Goal: Task Accomplishment & Management: Manage account settings

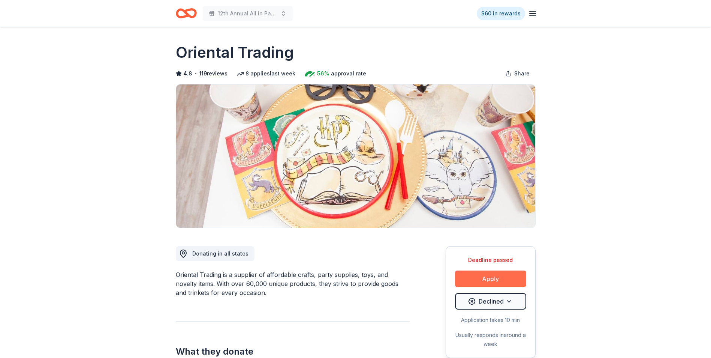
click at [492, 280] on button "Apply" at bounding box center [490, 278] width 71 height 16
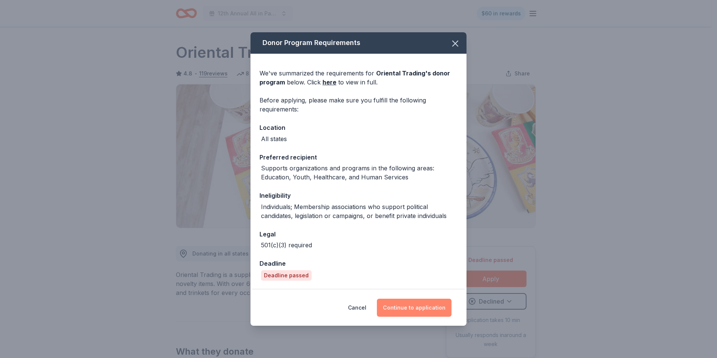
click at [407, 308] on button "Continue to application" at bounding box center [414, 307] width 75 height 18
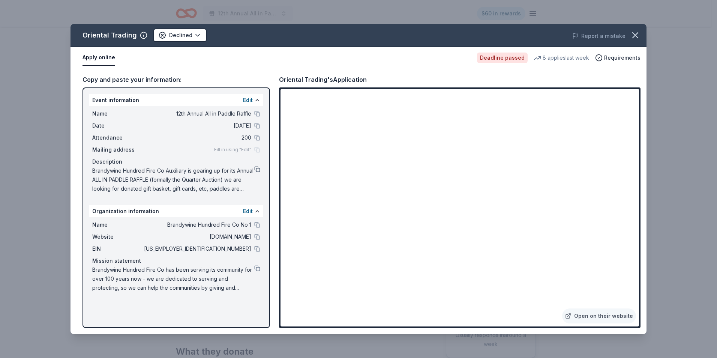
click at [255, 168] on button at bounding box center [257, 169] width 6 height 6
click at [638, 37] on icon "button" at bounding box center [635, 35] width 10 height 10
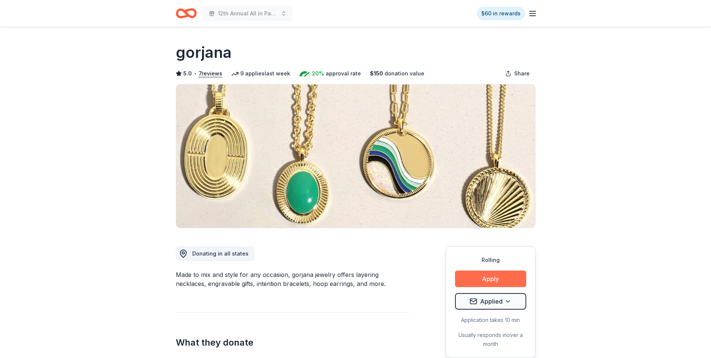
click at [486, 278] on button "Apply" at bounding box center [490, 278] width 71 height 16
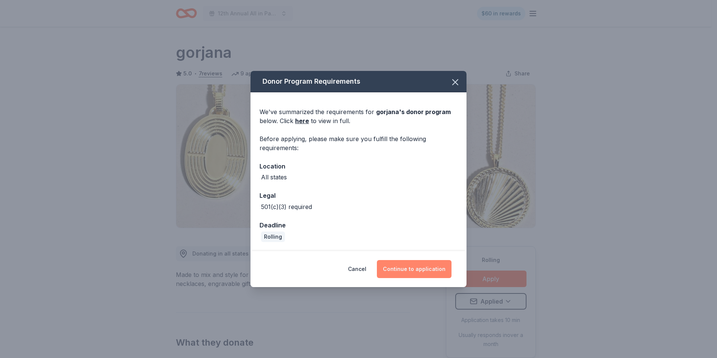
click at [409, 265] on button "Continue to application" at bounding box center [414, 269] width 75 height 18
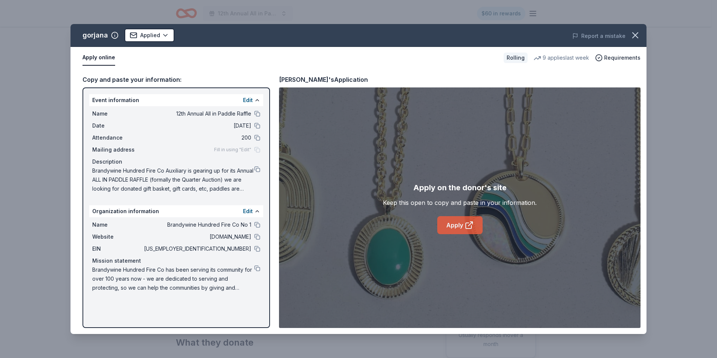
click at [453, 227] on link "Apply" at bounding box center [459, 225] width 45 height 18
click at [259, 168] on button at bounding box center [257, 169] width 6 height 6
click at [257, 169] on button at bounding box center [257, 169] width 6 height 6
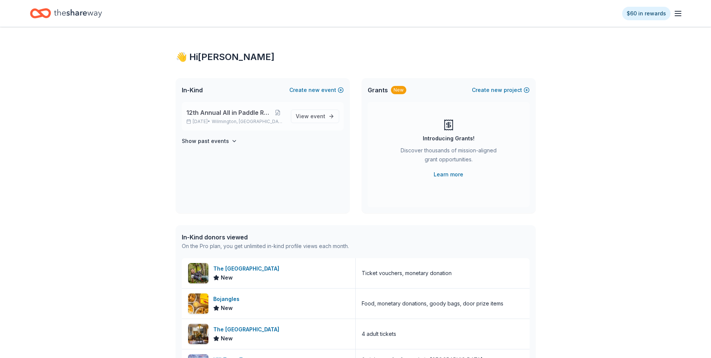
click at [219, 115] on span "12th Annual All in Paddle Raffle" at bounding box center [228, 112] width 85 height 9
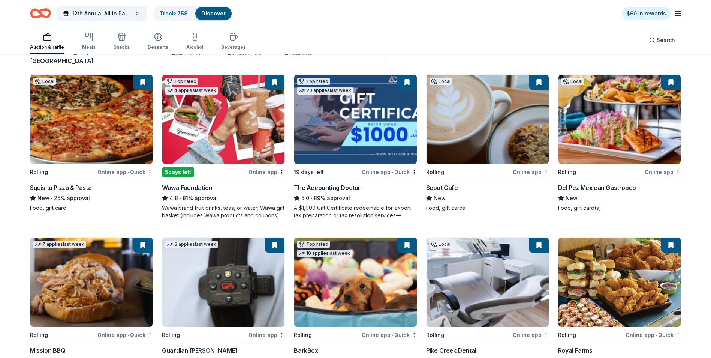
scroll to position [75, 0]
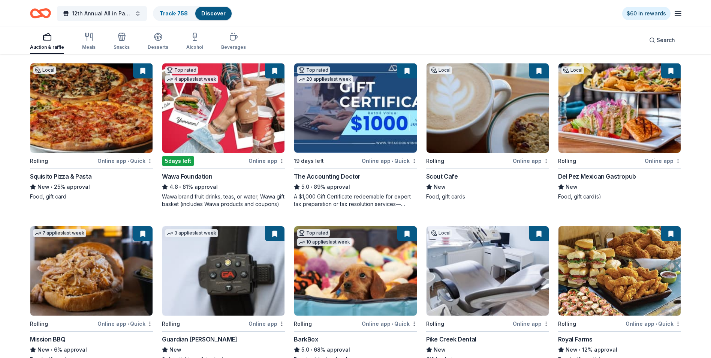
click at [479, 104] on img at bounding box center [488, 107] width 122 height 89
click at [609, 111] on img at bounding box center [619, 107] width 122 height 89
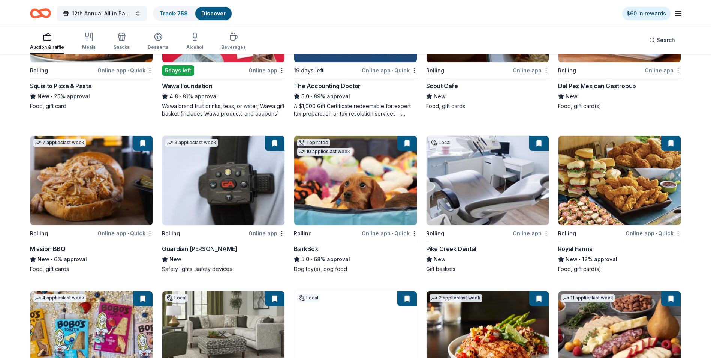
scroll to position [187, 0]
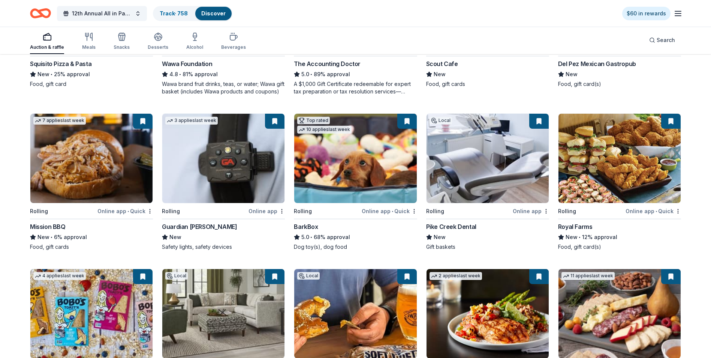
click at [614, 156] on img at bounding box center [619, 158] width 122 height 89
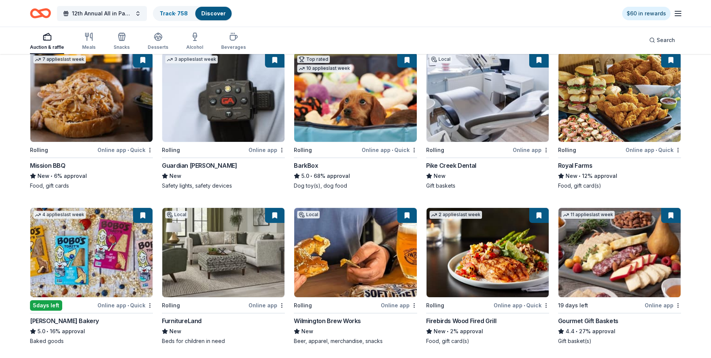
scroll to position [300, 0]
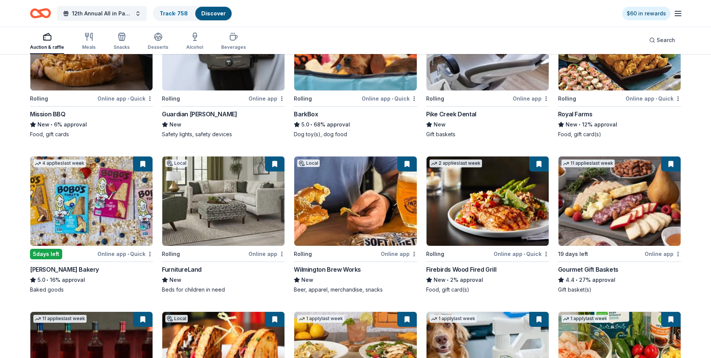
click at [140, 167] on button at bounding box center [142, 163] width 19 height 15
click at [144, 165] on button at bounding box center [142, 163] width 19 height 15
click at [106, 188] on img at bounding box center [91, 200] width 122 height 89
click at [359, 196] on img at bounding box center [355, 200] width 122 height 89
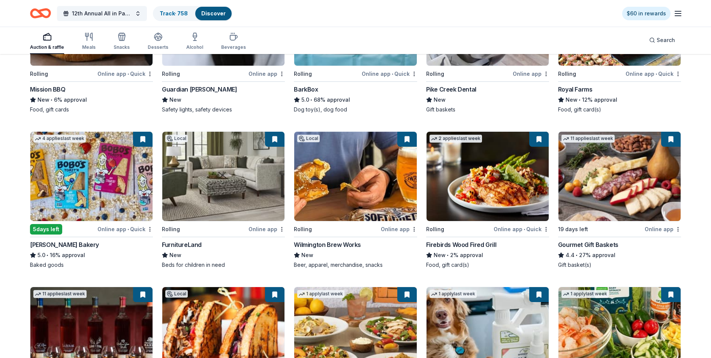
scroll to position [337, 0]
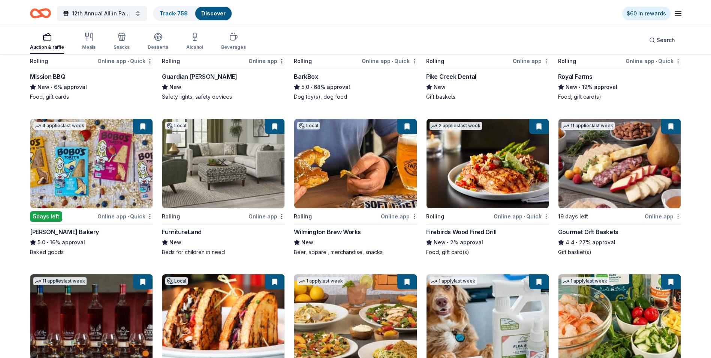
click at [496, 168] on img at bounding box center [488, 163] width 122 height 89
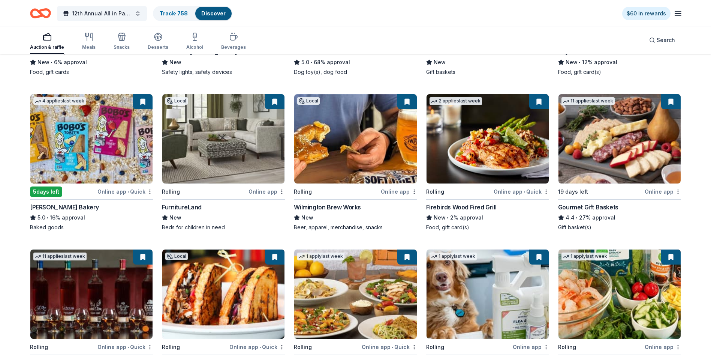
scroll to position [375, 0]
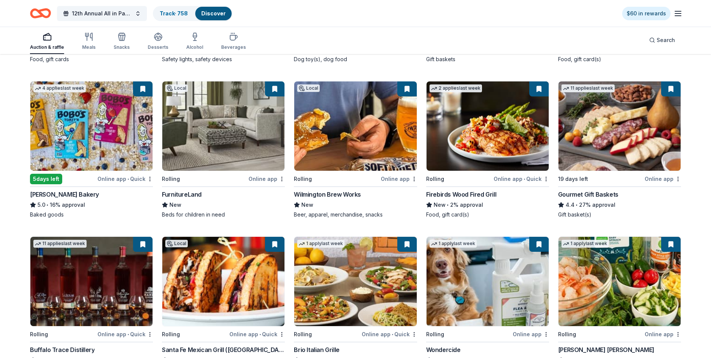
click at [617, 133] on img at bounding box center [619, 125] width 122 height 89
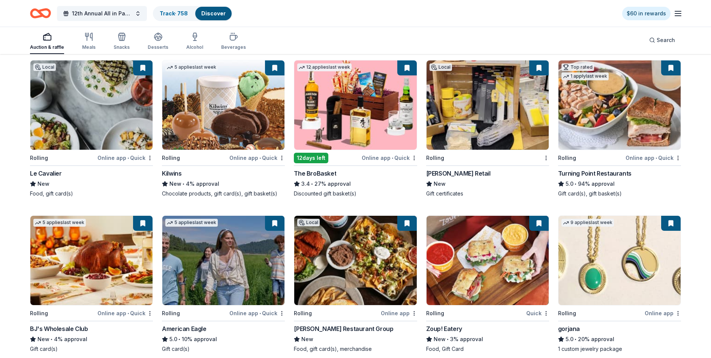
scroll to position [761, 0]
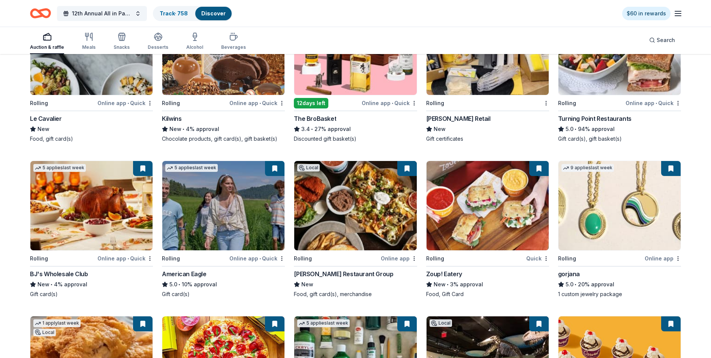
click at [360, 211] on img at bounding box center [355, 205] width 122 height 89
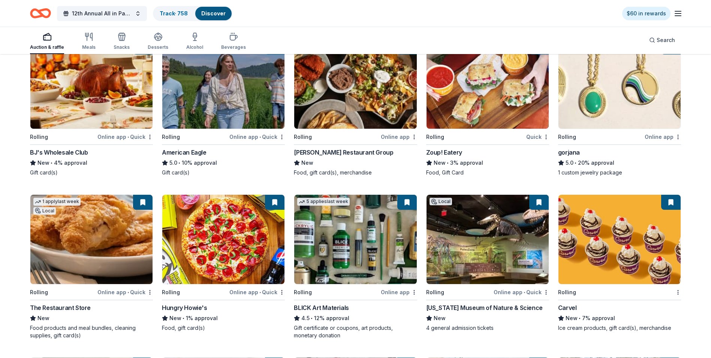
scroll to position [911, 0]
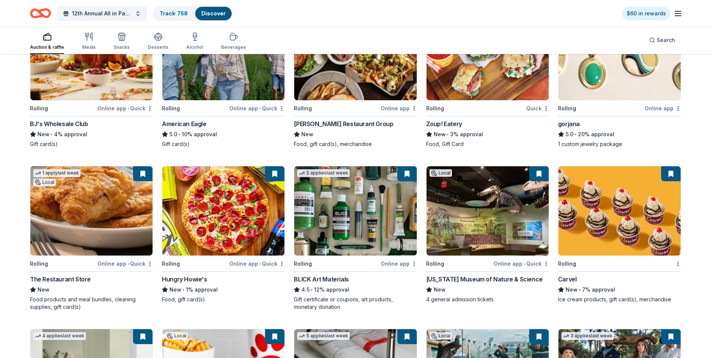
click at [489, 224] on img at bounding box center [488, 210] width 122 height 89
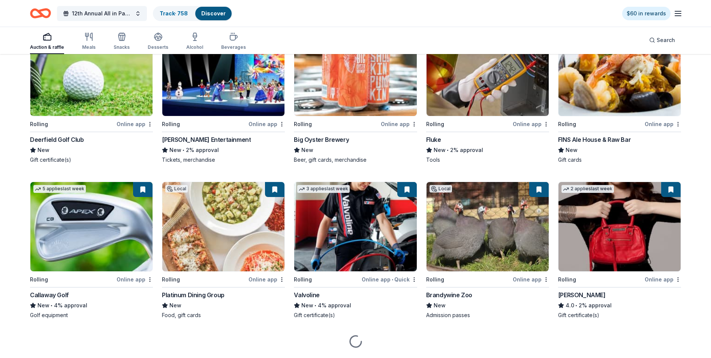
scroll to position [1714, 0]
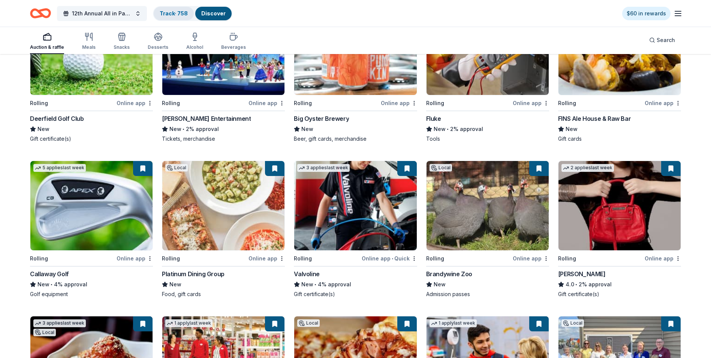
click at [164, 14] on link "Track · 758" at bounding box center [174, 13] width 28 height 6
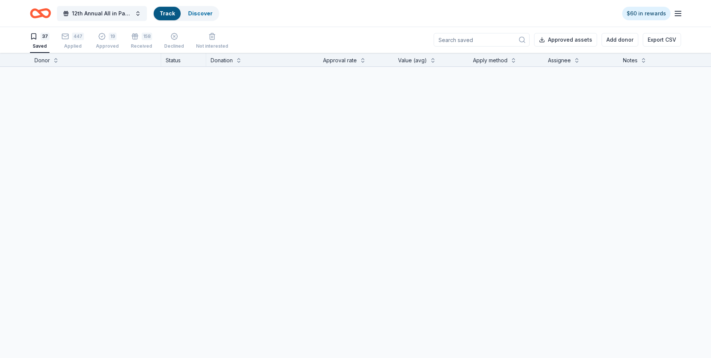
scroll to position [0, 0]
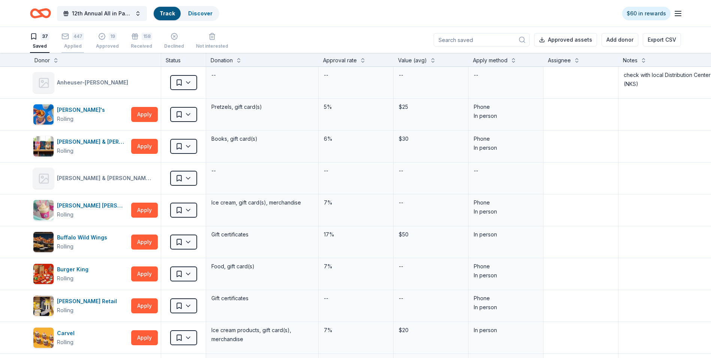
click at [73, 43] on div "Applied" at bounding box center [72, 46] width 22 height 6
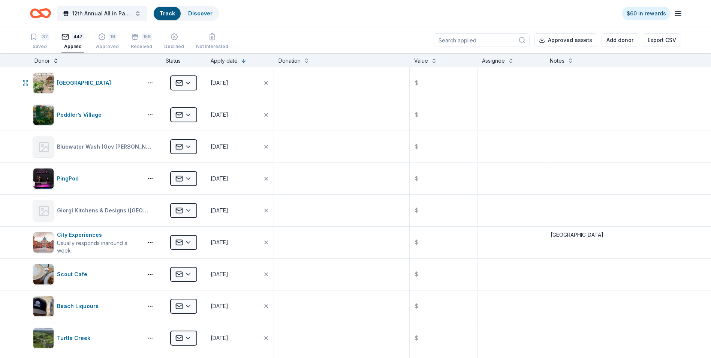
click at [56, 61] on button at bounding box center [56, 59] width 6 height 7
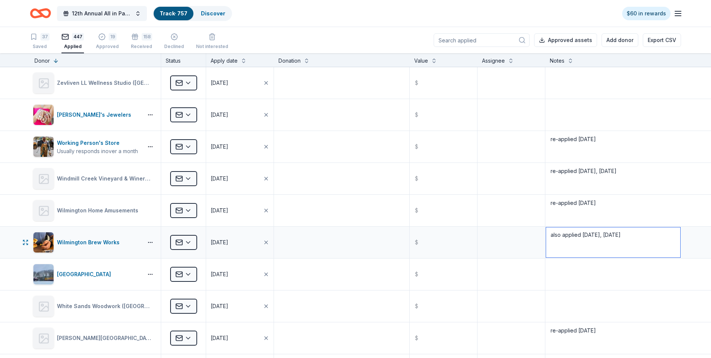
click at [627, 233] on textarea "also applied 4/20/25, 8/30/25" at bounding box center [613, 242] width 134 height 30
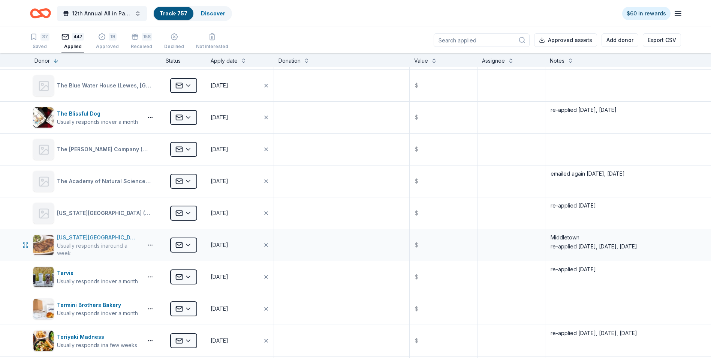
scroll to position [2024, 0]
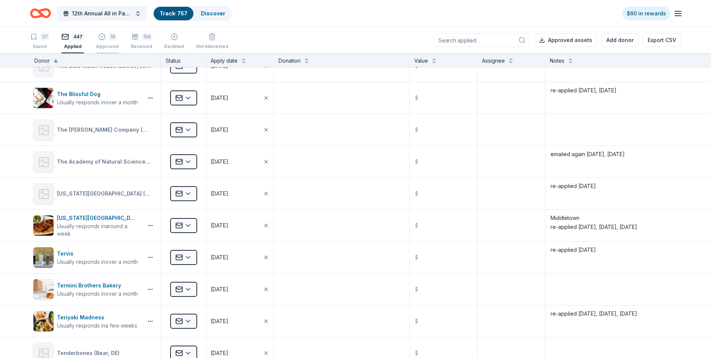
type textarea "also applied [DATE], [DATE], 10/13"
click at [106, 44] on div "Approved" at bounding box center [107, 46] width 23 height 6
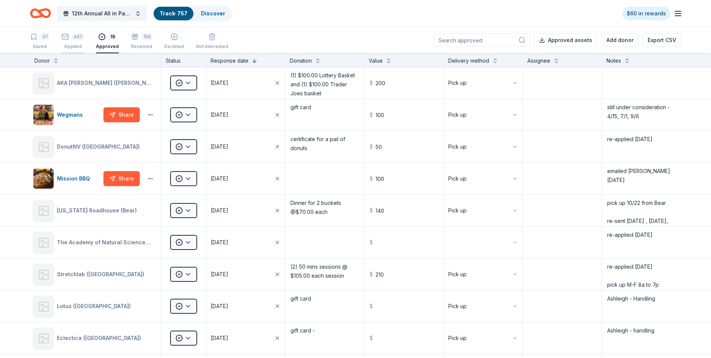
click at [75, 46] on div "Applied" at bounding box center [72, 46] width 22 height 6
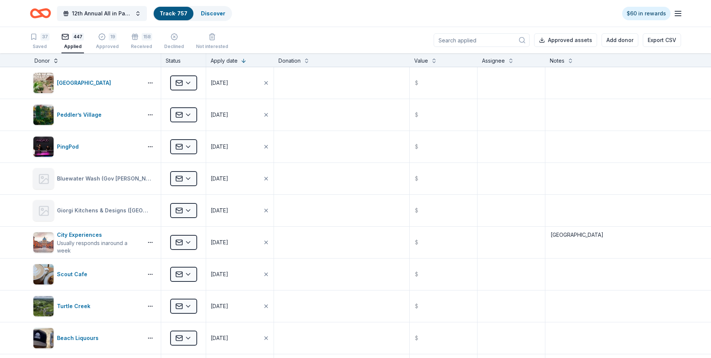
click at [54, 63] on button at bounding box center [56, 59] width 6 height 7
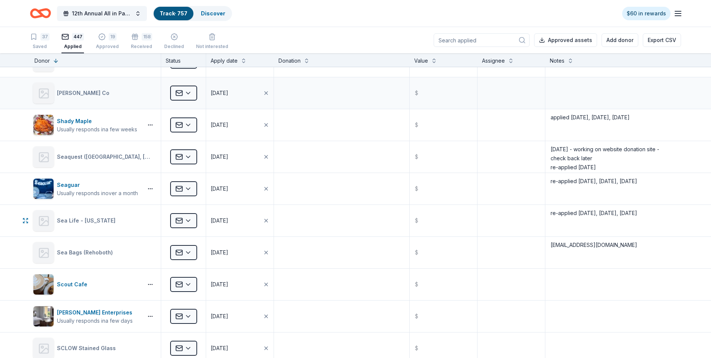
scroll to position [3411, 0]
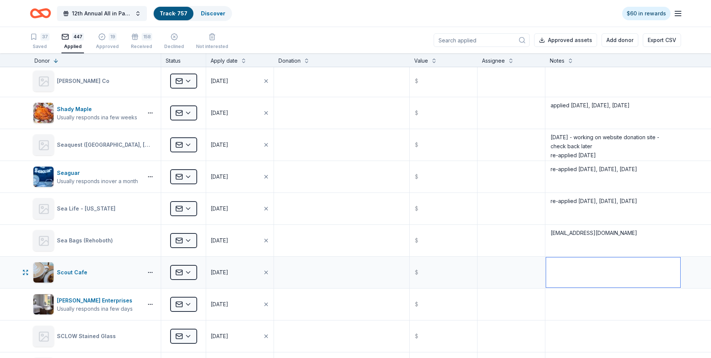
click at [565, 263] on textarea at bounding box center [613, 272] width 134 height 30
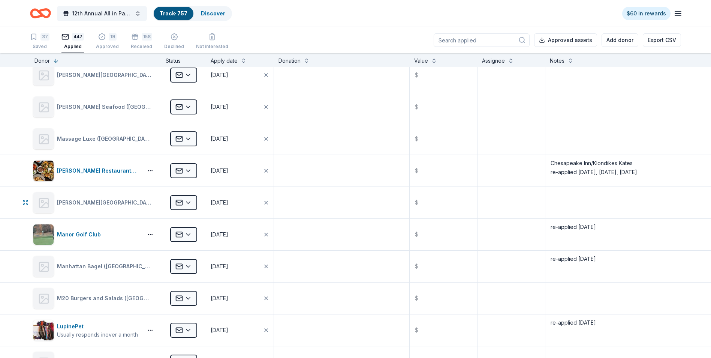
scroll to position [6222, 0]
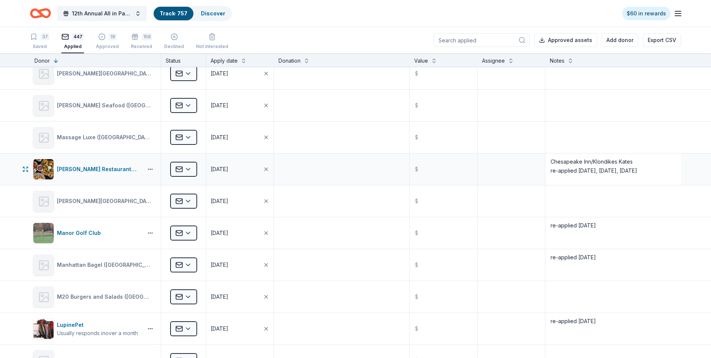
type textarea "re-applied 10/13"
click at [636, 170] on textarea "Chesapeake Inn/Klondikes Kates re-applied 4/17/25, 7/1/25, 9/6/25" at bounding box center [613, 169] width 134 height 30
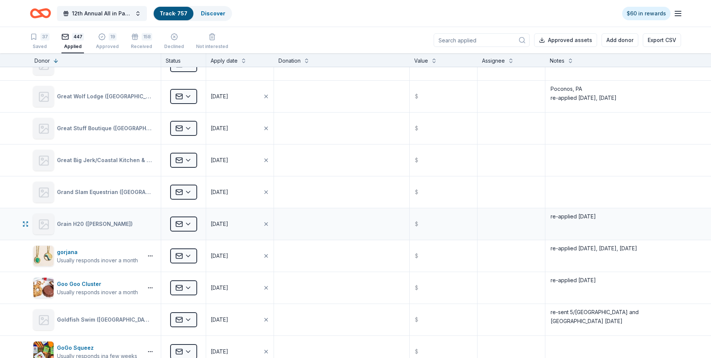
scroll to position [8920, 0]
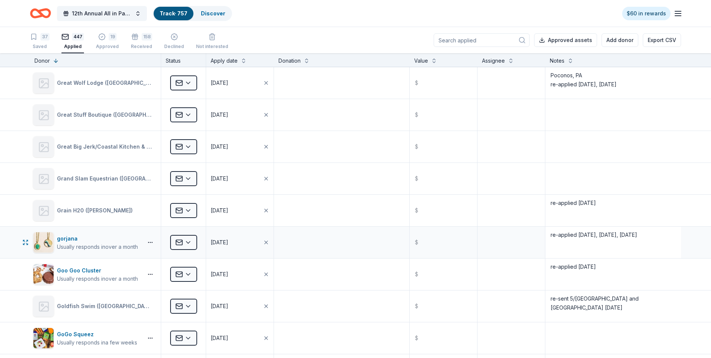
type textarea "Chesapeake Inn/Klondikes Kates re-applied [DATE], [DATE], [DATE], 10/13"
click at [638, 236] on textarea "re-applied 5/25/25, 7/22/25, 9/6/25" at bounding box center [613, 242] width 134 height 30
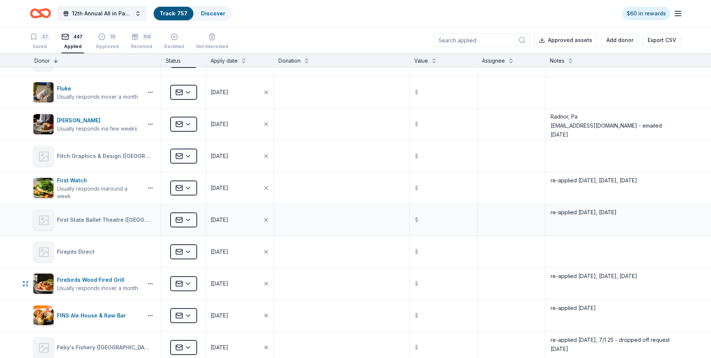
scroll to position [9745, 0]
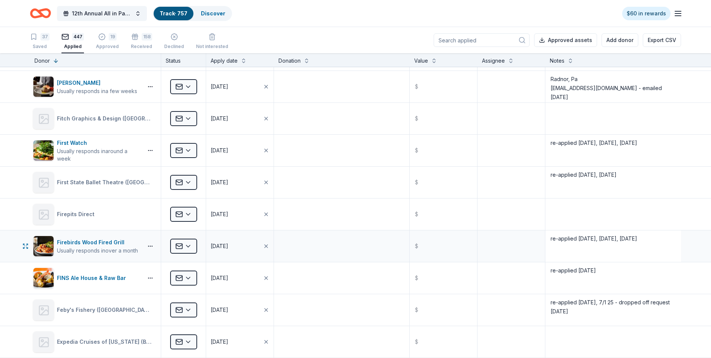
type textarea "re-applied [DATE], [DATE], [DATE], 10/13"
click at [643, 238] on textarea "re-applied 4/18/25, 7/22/25, 9/6/25" at bounding box center [613, 246] width 134 height 30
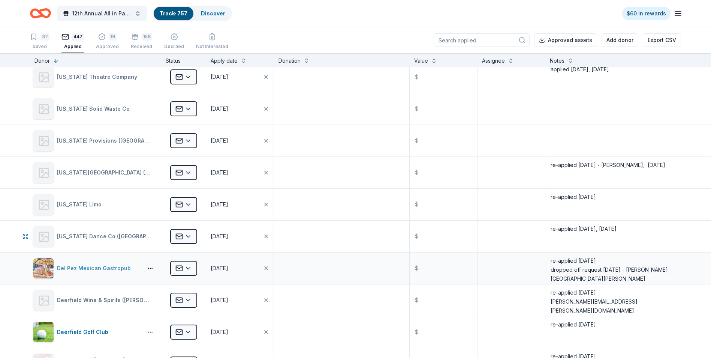
scroll to position [10570, 0]
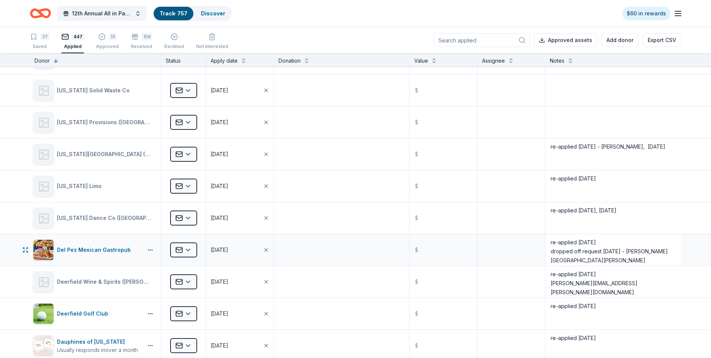
type textarea "re-applied [DATE], [DATE], [DATE], 10/13"
click at [598, 260] on textarea "re-applied 4/18/25 dropped off request 5/20/25 - Glen Mills 9/6/25 -* Wilm" at bounding box center [613, 250] width 134 height 30
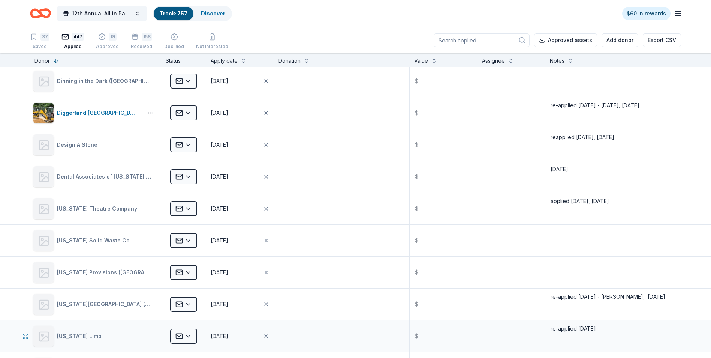
scroll to position [10382, 0]
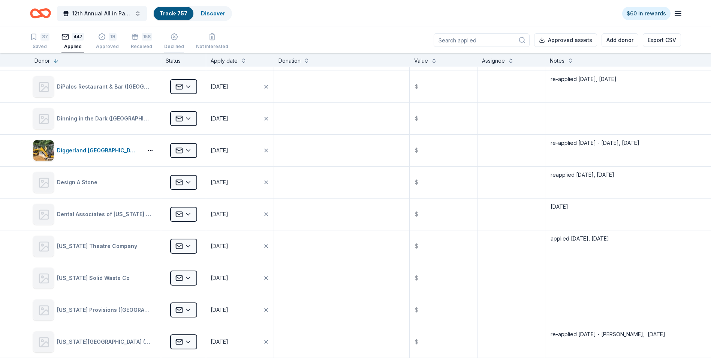
type textarea "re-applied [DATE] dropped off request [DATE] - [PERSON_NAME] [PERSON_NAME] [DAT…"
click at [174, 43] on div "Declined" at bounding box center [174, 41] width 20 height 16
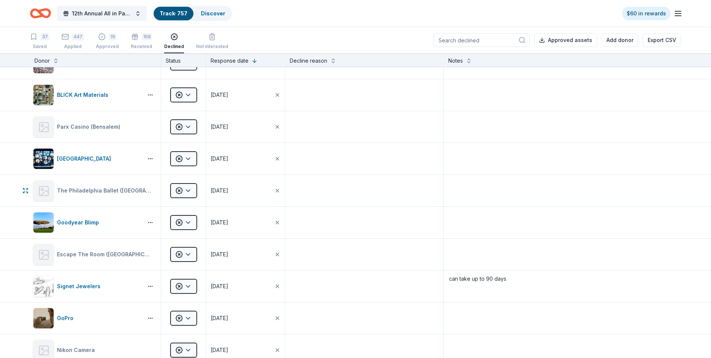
scroll to position [2421, 0]
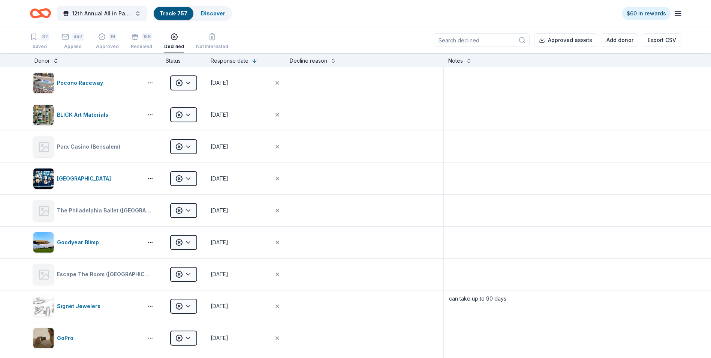
click at [55, 61] on button at bounding box center [56, 59] width 6 height 7
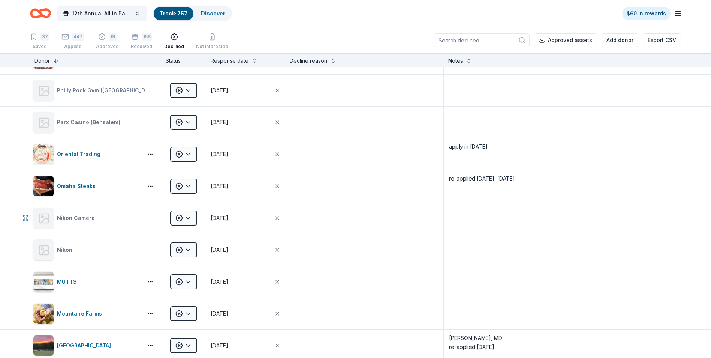
scroll to position [847, 0]
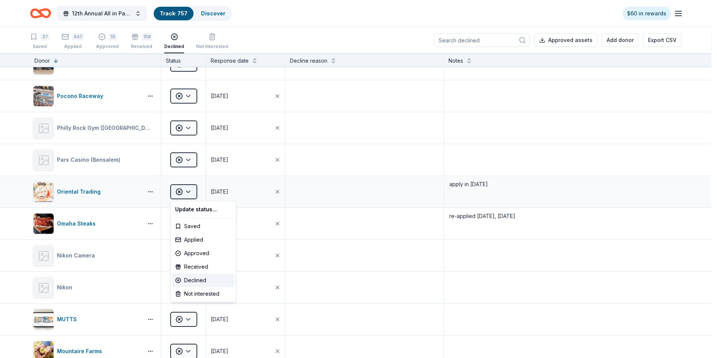
click at [187, 192] on html "12th Annual All in Paddle Raffle Track · 757 Discover $60 in rewards 37 Saved 4…" at bounding box center [358, 179] width 717 height 358
click at [189, 241] on div "Applied" at bounding box center [203, 239] width 62 height 13
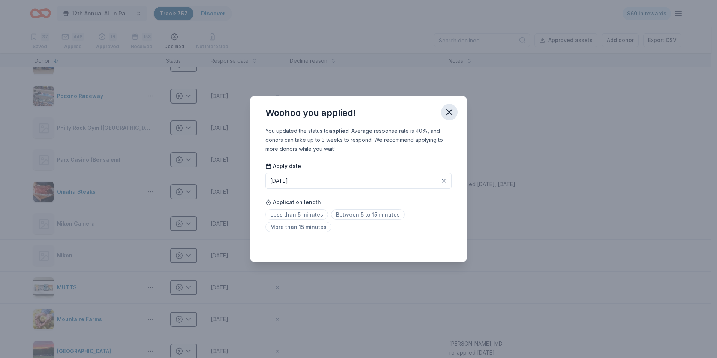
click at [447, 112] on icon "button" at bounding box center [449, 112] width 10 height 10
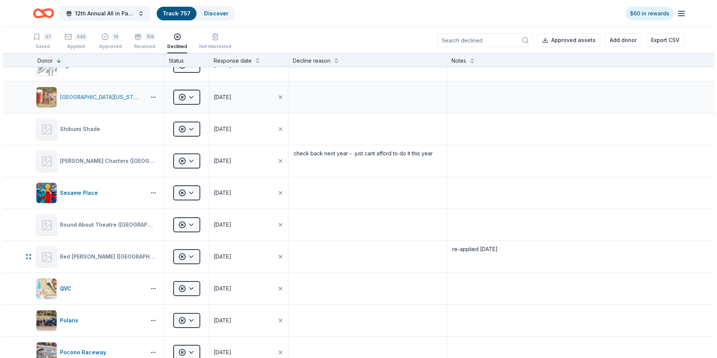
scroll to position [547, 0]
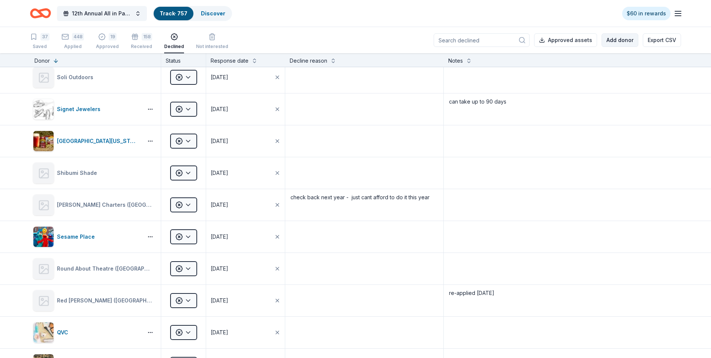
click at [614, 41] on button "Add donor" at bounding box center [620, 39] width 37 height 13
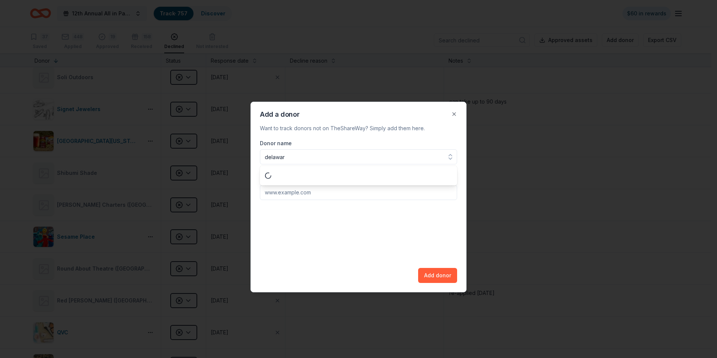
type input "delaware"
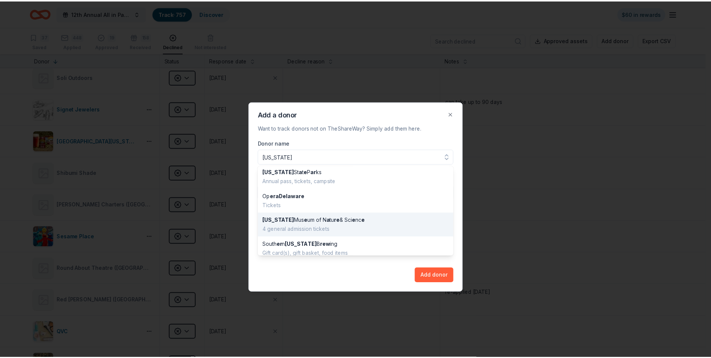
scroll to position [37, 0]
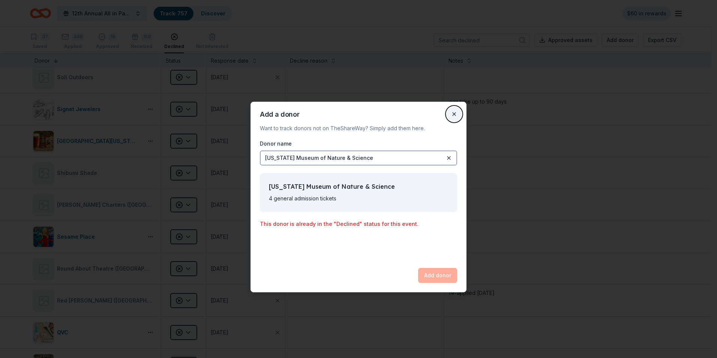
click at [458, 116] on button "Close" at bounding box center [453, 113] width 15 height 15
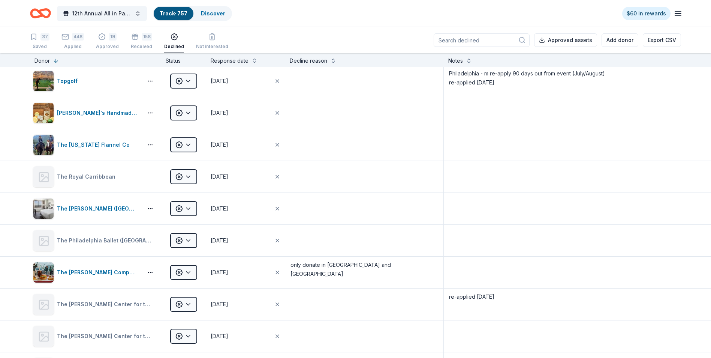
scroll to position [0, 0]
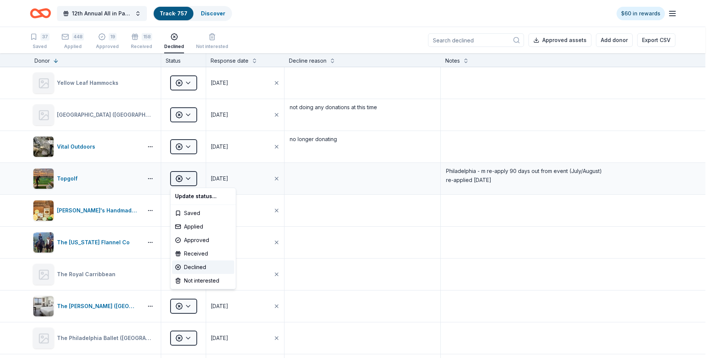
click at [190, 178] on html "12th Annual All in Paddle Raffle Track · 757 Discover $60 in rewards 37 Saved 4…" at bounding box center [355, 179] width 711 height 358
click at [195, 252] on div "Received" at bounding box center [203, 253] width 62 height 13
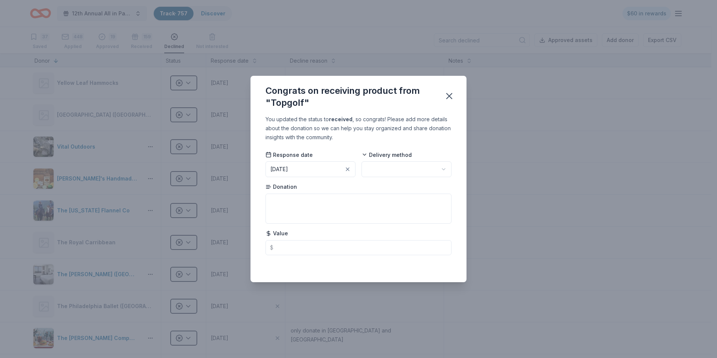
click at [305, 169] on button "[DATE]" at bounding box center [310, 169] width 90 height 16
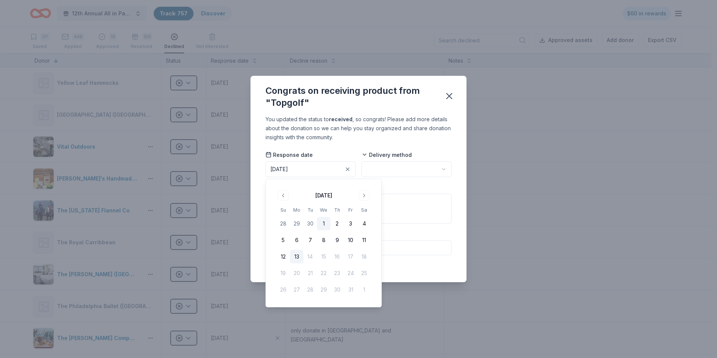
click at [322, 220] on button "1" at bounding box center [323, 223] width 13 height 13
click at [445, 169] on html "12th Annual All in Paddle Raffle Track · 757 Discover $60 in rewards 37 Saved 4…" at bounding box center [358, 179] width 717 height 358
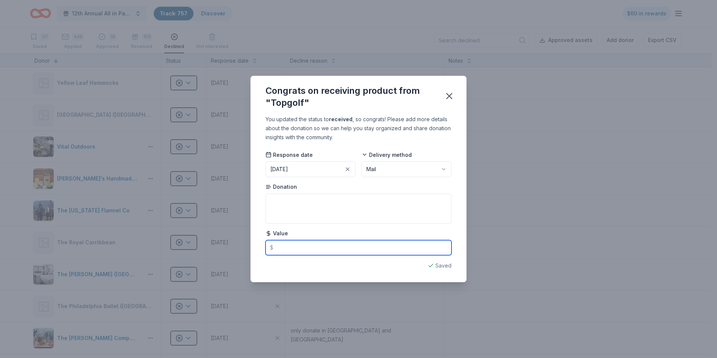
click at [289, 245] on input "text" at bounding box center [358, 247] width 186 height 15
type input "50.00"
click at [286, 201] on textarea at bounding box center [358, 208] width 186 height 30
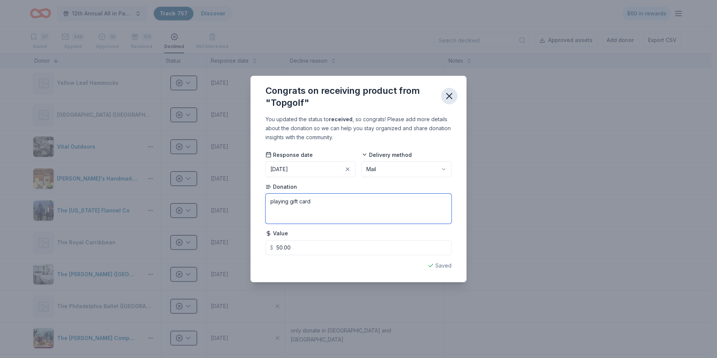
type textarea "playing gift card"
click at [448, 95] on icon "button" at bounding box center [448, 95] width 5 height 5
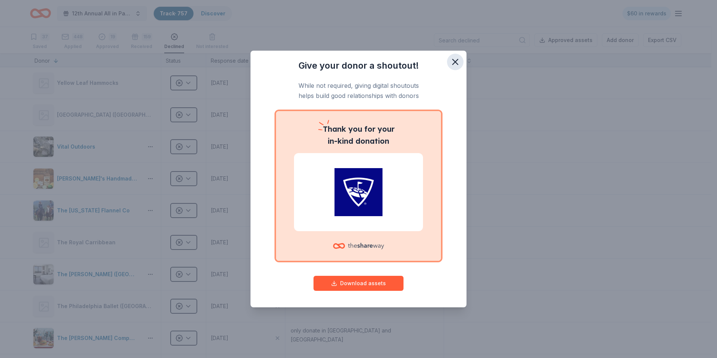
click at [459, 59] on icon "button" at bounding box center [455, 62] width 10 height 10
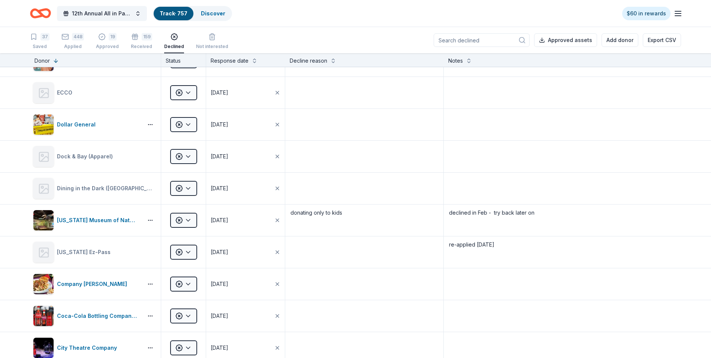
scroll to position [2061, 0]
click at [185, 217] on html "12th Annual All in Paddle Raffle Track · 757 Discover $60 in rewards 37 Saved 4…" at bounding box center [355, 179] width 711 height 358
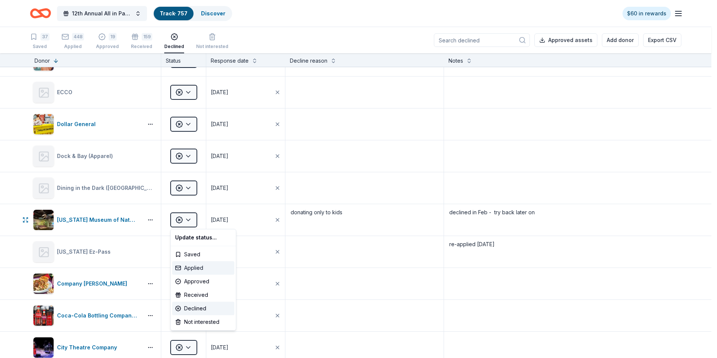
click at [189, 268] on div "Applied" at bounding box center [203, 267] width 62 height 13
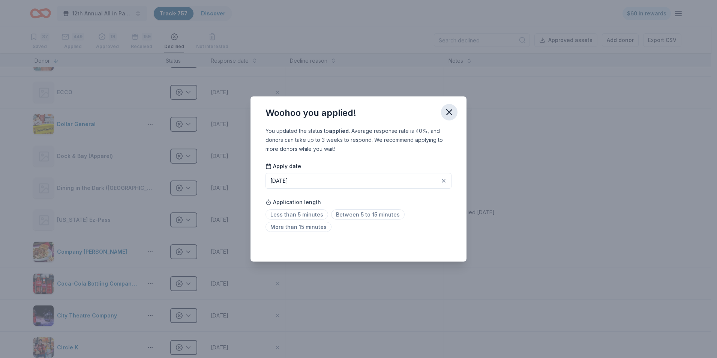
click at [447, 110] on icon "button" at bounding box center [448, 111] width 5 height 5
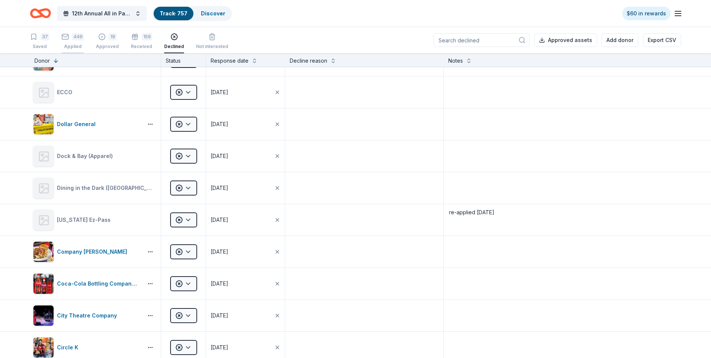
click at [77, 44] on div "Applied" at bounding box center [72, 42] width 22 height 6
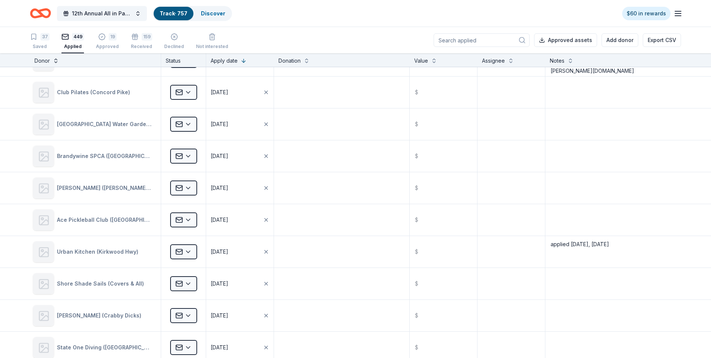
click at [55, 61] on button at bounding box center [56, 59] width 6 height 7
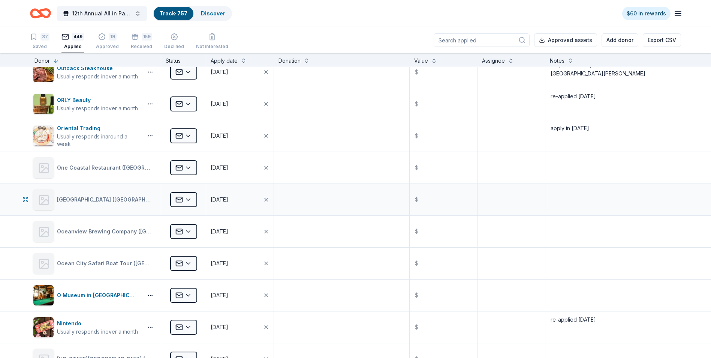
scroll to position [5472, 0]
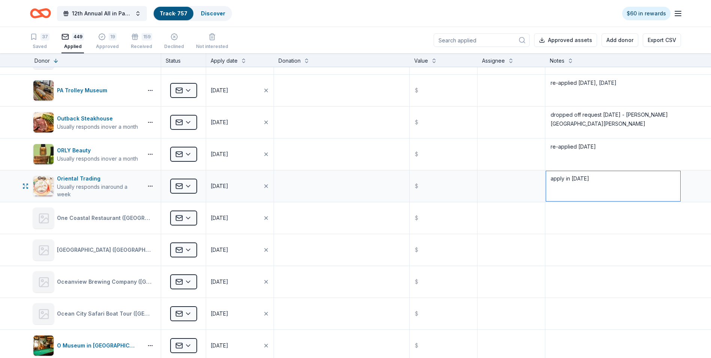
click at [615, 179] on textarea "apply in September 2025" at bounding box center [613, 186] width 134 height 30
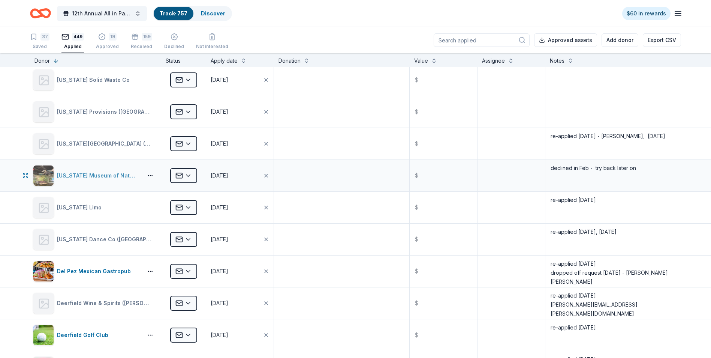
scroll to position [10600, 0]
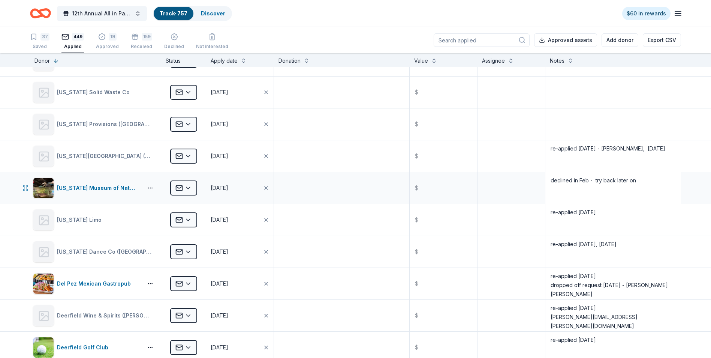
type textarea "apply in [DATE], 10/13"
click at [638, 180] on textarea "declined in Feb - try back later on" at bounding box center [613, 188] width 134 height 30
type textarea "declined in Feb - try back later on, 10/13"
click at [642, 202] on div "declined in Feb - try back later on, 10/13" at bounding box center [613, 187] width 136 height 31
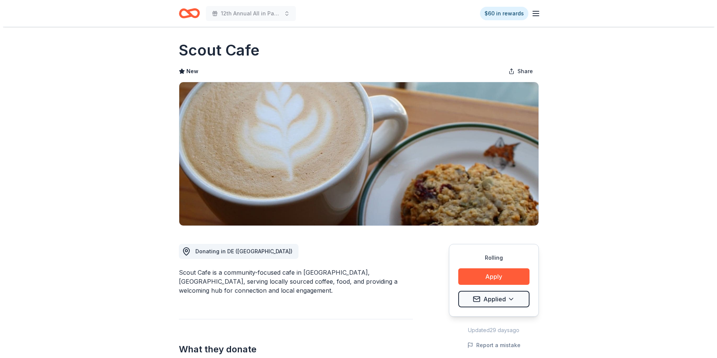
scroll to position [37, 0]
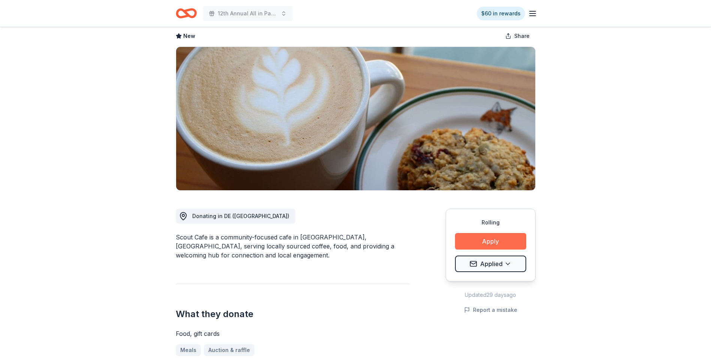
click at [492, 241] on button "Apply" at bounding box center [490, 241] width 71 height 16
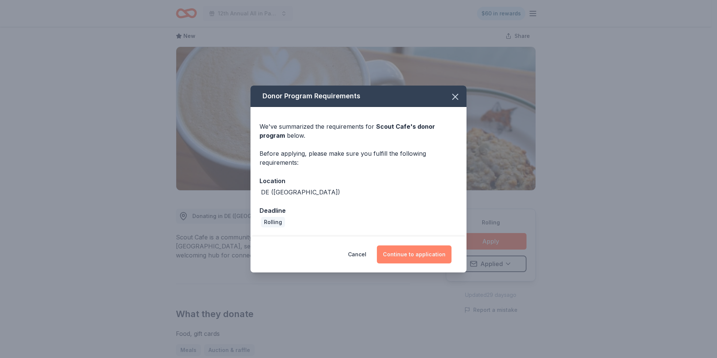
click at [416, 253] on button "Continue to application" at bounding box center [414, 254] width 75 height 18
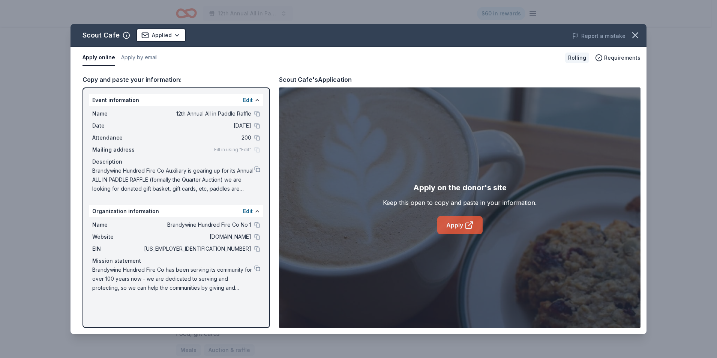
click at [458, 224] on link "Apply" at bounding box center [459, 225] width 45 height 18
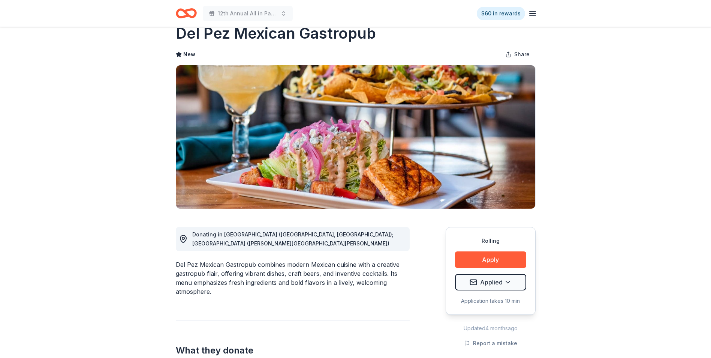
scroll to position [37, 0]
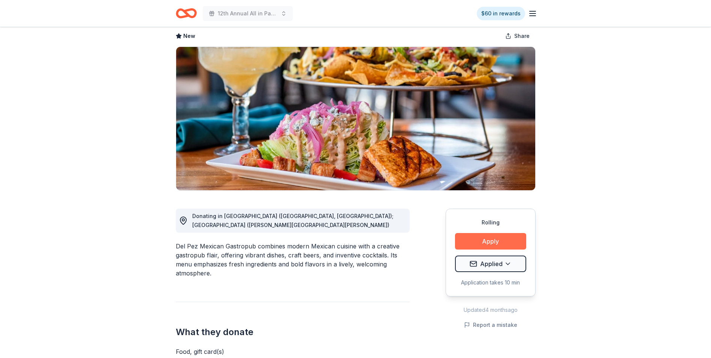
click at [490, 241] on button "Apply" at bounding box center [490, 241] width 71 height 16
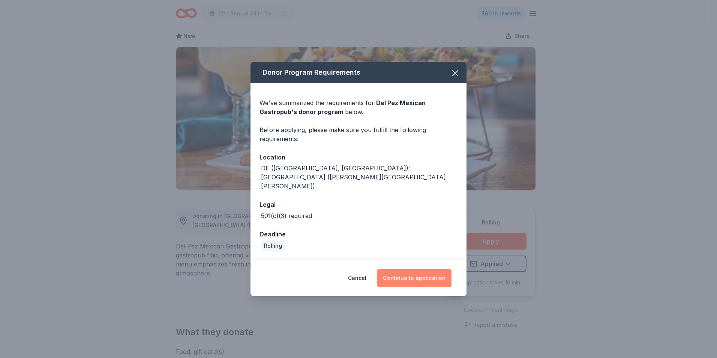
click at [414, 270] on button "Continue to application" at bounding box center [414, 278] width 75 height 18
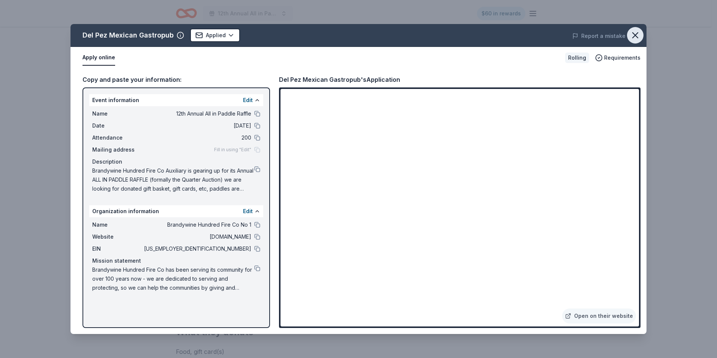
click at [634, 35] on icon "button" at bounding box center [635, 35] width 10 height 10
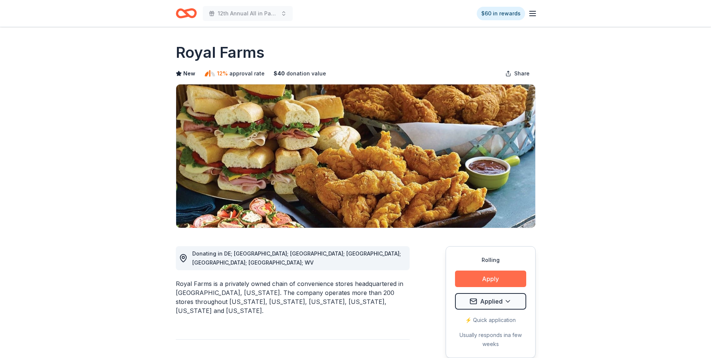
click at [488, 279] on button "Apply" at bounding box center [490, 278] width 71 height 16
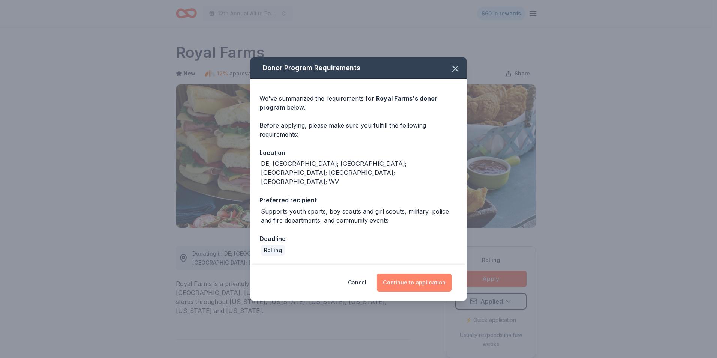
click at [402, 274] on button "Continue to application" at bounding box center [414, 282] width 75 height 18
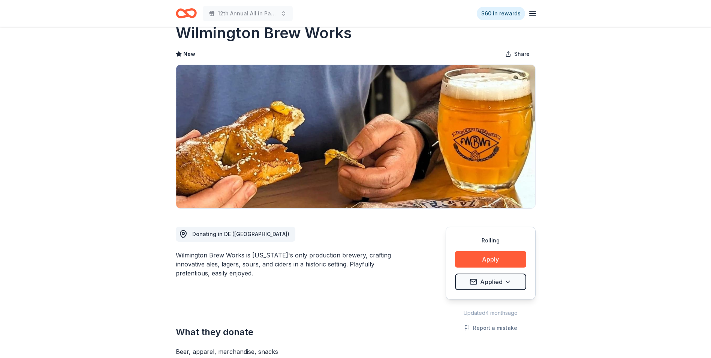
scroll to position [37, 0]
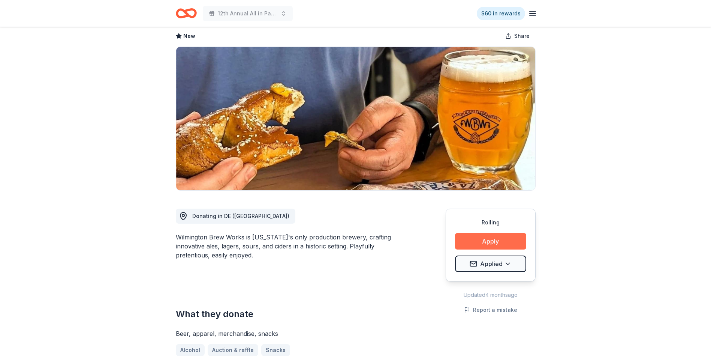
click at [492, 240] on button "Apply" at bounding box center [490, 241] width 71 height 16
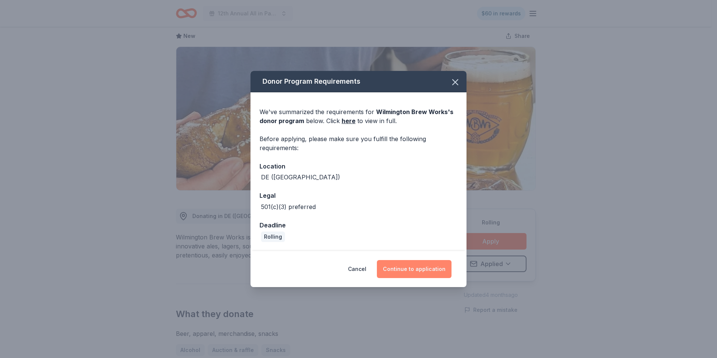
click at [416, 272] on button "Continue to application" at bounding box center [414, 269] width 75 height 18
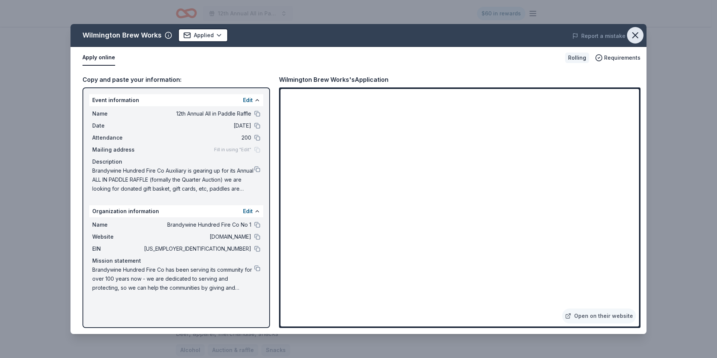
click at [638, 36] on icon "button" at bounding box center [635, 35] width 10 height 10
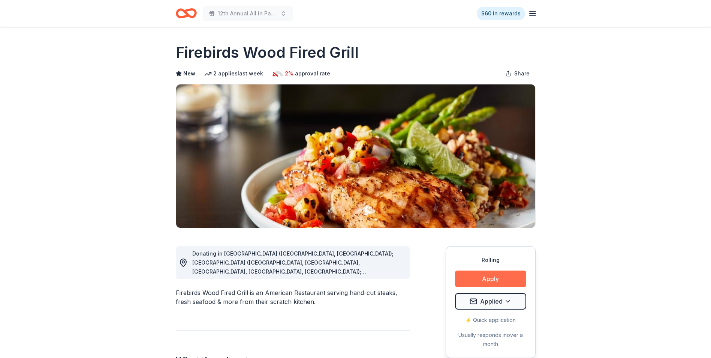
click at [491, 277] on button "Apply" at bounding box center [490, 278] width 71 height 16
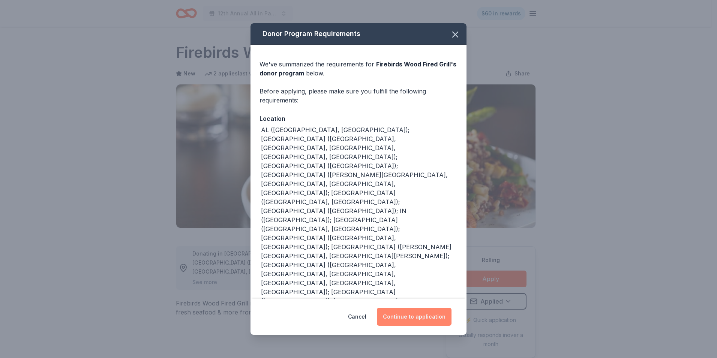
click at [411, 307] on button "Continue to application" at bounding box center [414, 316] width 75 height 18
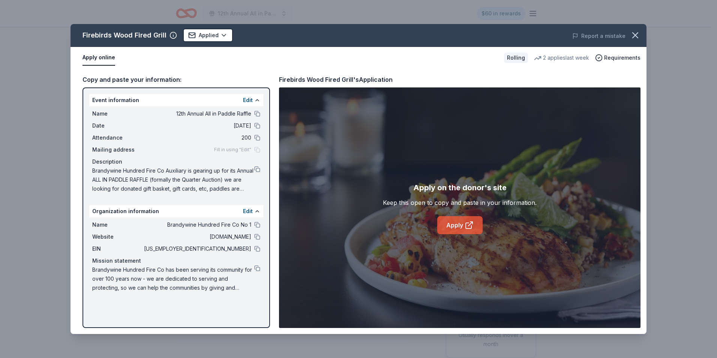
click at [454, 226] on link "Apply" at bounding box center [459, 225] width 45 height 18
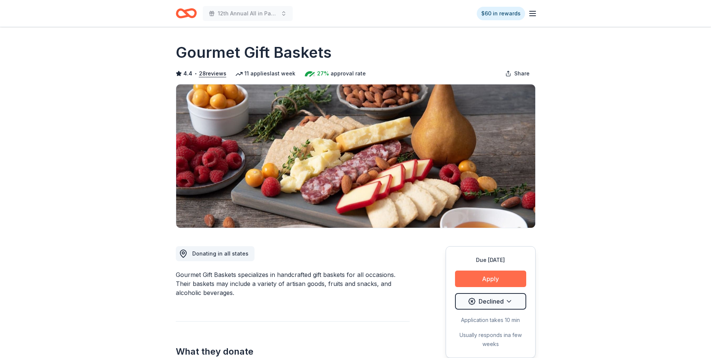
click at [490, 280] on button "Apply" at bounding box center [490, 278] width 71 height 16
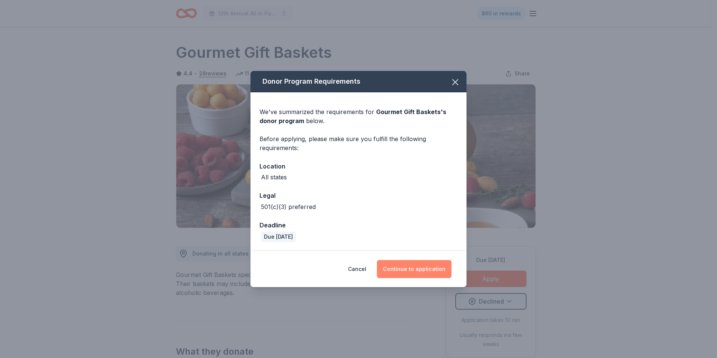
click at [416, 274] on button "Continue to application" at bounding box center [414, 269] width 75 height 18
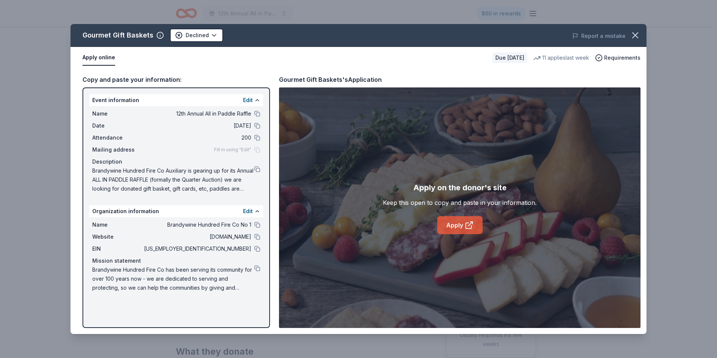
click at [455, 222] on link "Apply" at bounding box center [459, 225] width 45 height 18
click at [259, 267] on button at bounding box center [257, 268] width 6 height 6
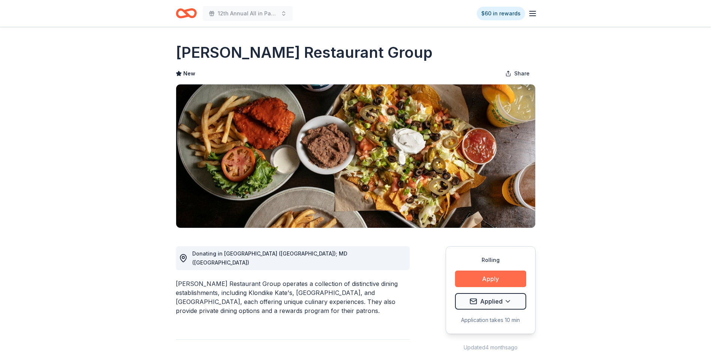
click at [491, 280] on button "Apply" at bounding box center [490, 278] width 71 height 16
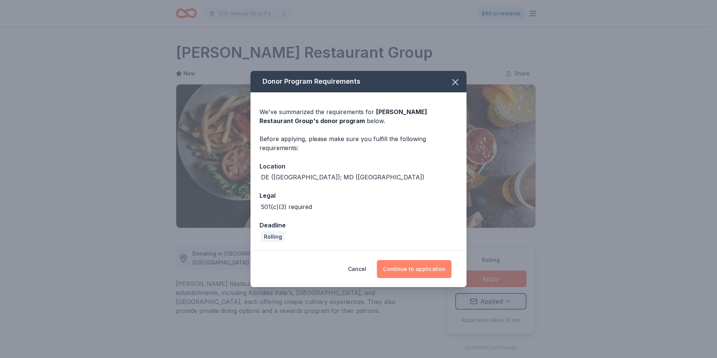
click at [407, 271] on button "Continue to application" at bounding box center [414, 269] width 75 height 18
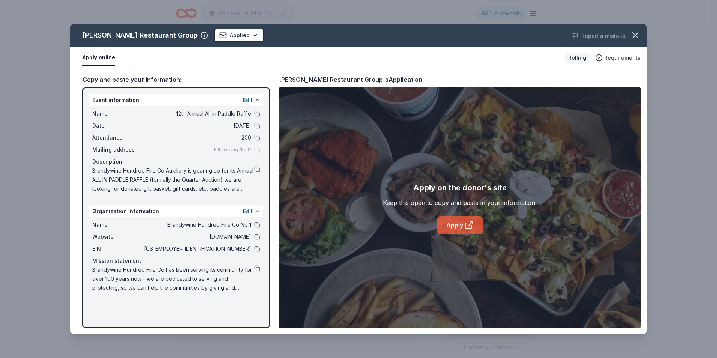
click at [451, 225] on link "Apply" at bounding box center [459, 225] width 45 height 18
click at [256, 268] on button at bounding box center [257, 268] width 6 height 6
click at [633, 35] on icon "button" at bounding box center [635, 35] width 10 height 10
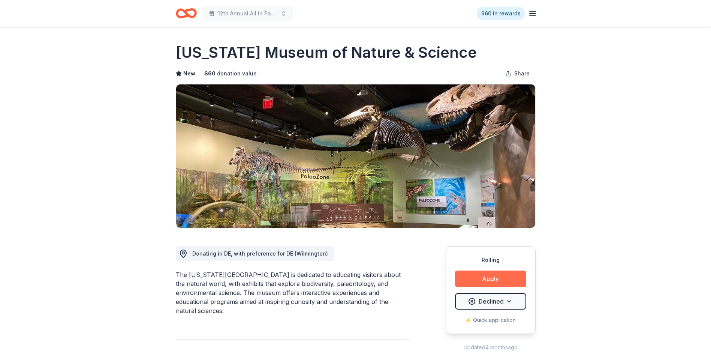
click at [488, 275] on button "Apply" at bounding box center [490, 278] width 71 height 16
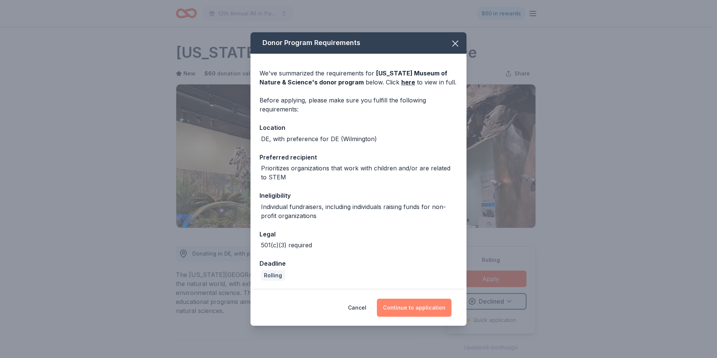
click at [407, 309] on button "Continue to application" at bounding box center [414, 307] width 75 height 18
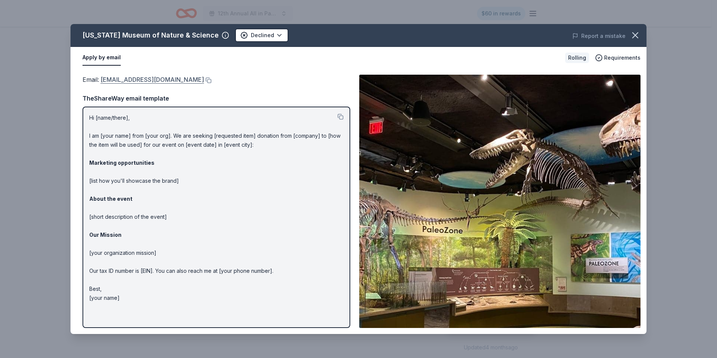
click at [114, 78] on link "donations@delmns.org" at bounding box center [151, 80] width 103 height 10
click at [118, 79] on link "donations@delmns.org" at bounding box center [151, 80] width 103 height 10
click at [115, 80] on link "donations@delmns.org" at bounding box center [151, 80] width 103 height 10
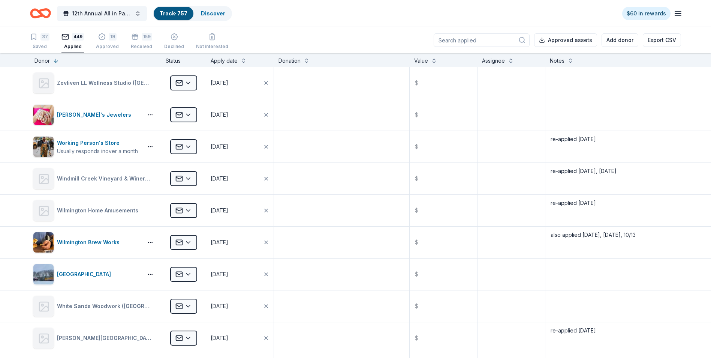
scroll to position [10600, 0]
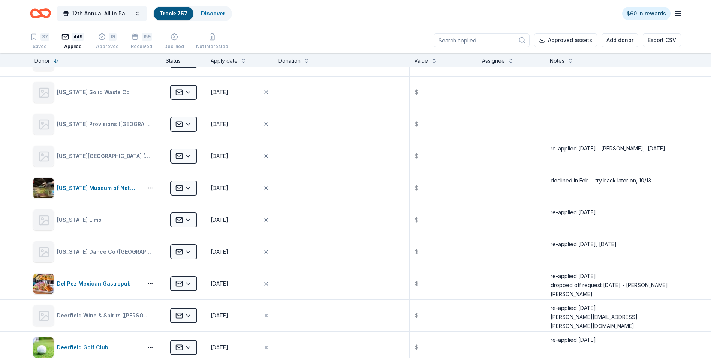
click at [463, 41] on input at bounding box center [482, 39] width 96 height 13
type input "the"
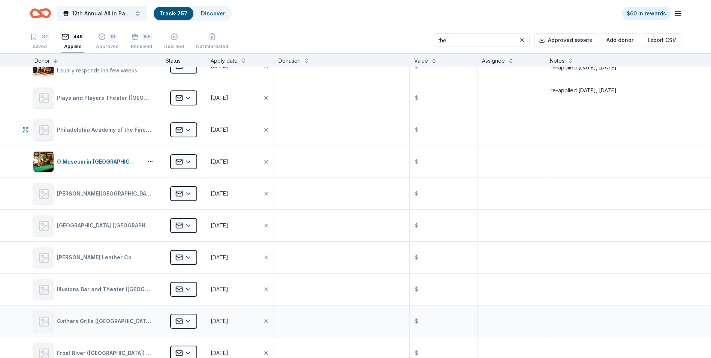
scroll to position [1254, 0]
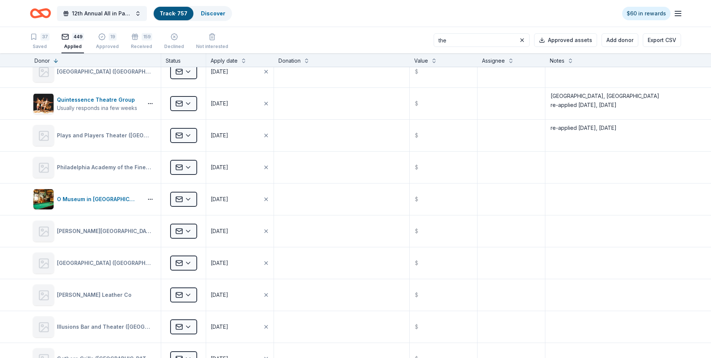
drag, startPoint x: 458, startPoint y: 40, endPoint x: 443, endPoint y: 40, distance: 15.0
click at [443, 40] on input "the" at bounding box center [482, 39] width 96 height 13
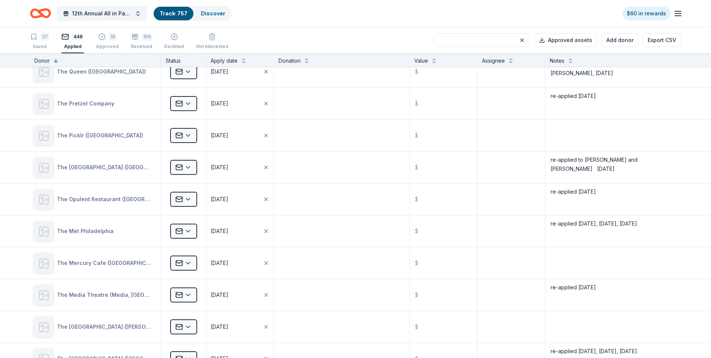
scroll to position [3165, 0]
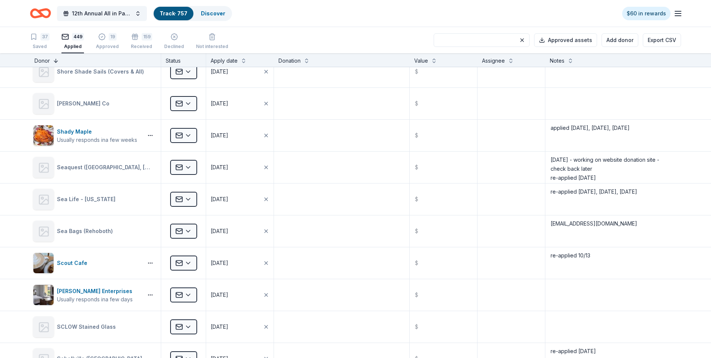
click at [54, 59] on button at bounding box center [56, 59] width 6 height 7
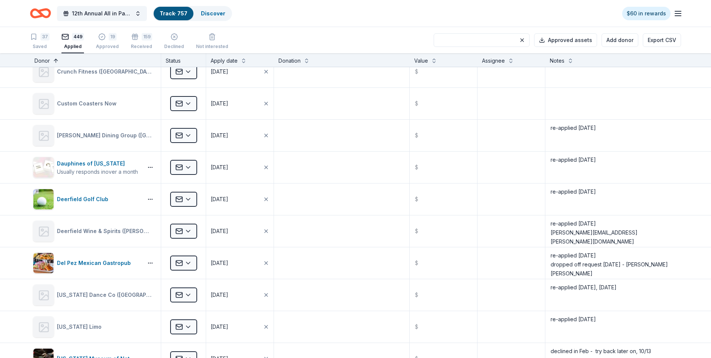
click at [54, 59] on button at bounding box center [56, 59] width 6 height 7
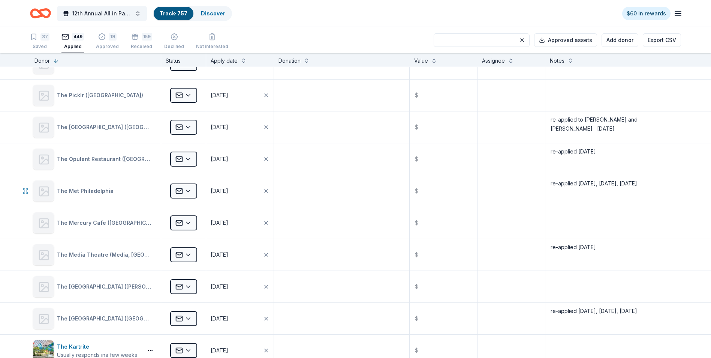
scroll to position [1291, 0]
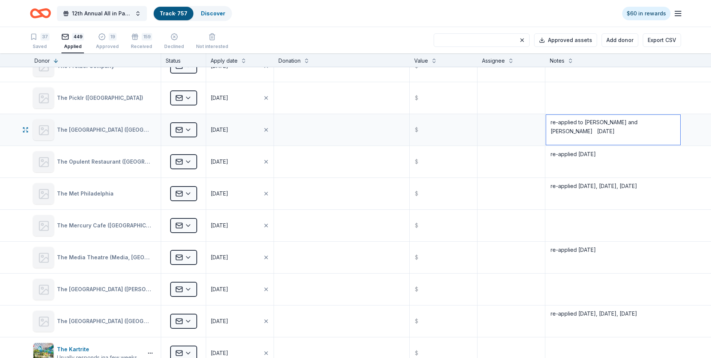
click at [662, 122] on textarea "re-applied to [PERSON_NAME] and [PERSON_NAME] [DATE]" at bounding box center [613, 130] width 134 height 30
type textarea "re-applied to [PERSON_NAME] and [PERSON_NAME] [DATE], 10/13"
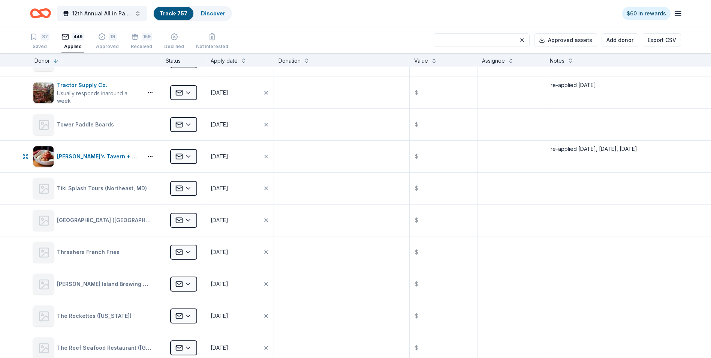
scroll to position [841, 0]
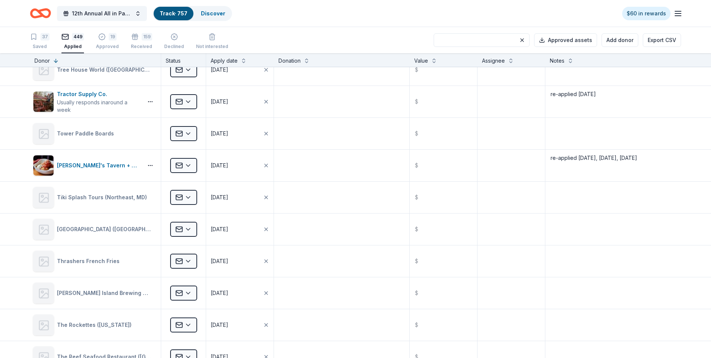
click at [475, 41] on input at bounding box center [482, 39] width 96 height 13
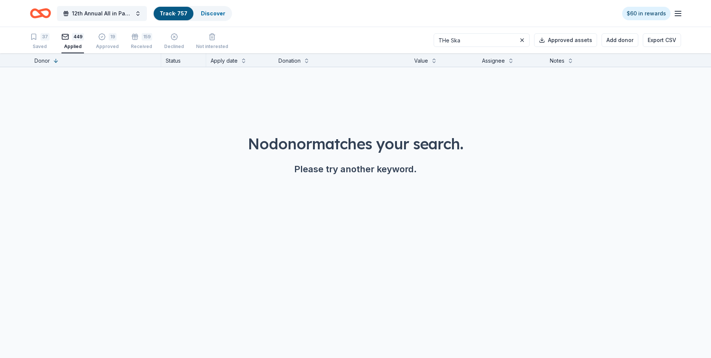
scroll to position [0, 0]
type input "T"
type input "S"
drag, startPoint x: 514, startPoint y: 40, endPoint x: 441, endPoint y: 40, distance: 73.5
click at [441, 40] on div "37 Saved 449 Applied 19 Approved 159 Received Declined Not interested Skating C…" at bounding box center [355, 40] width 651 height 26
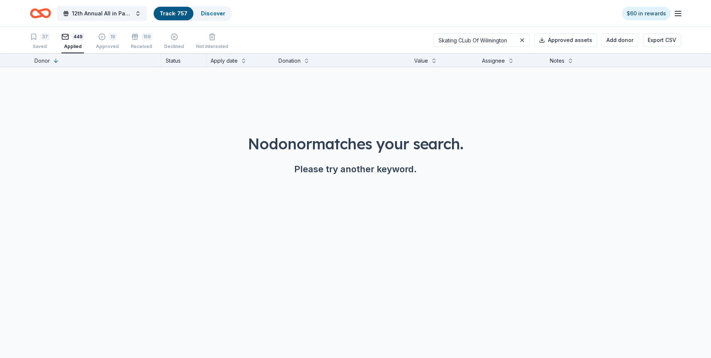
type input "n"
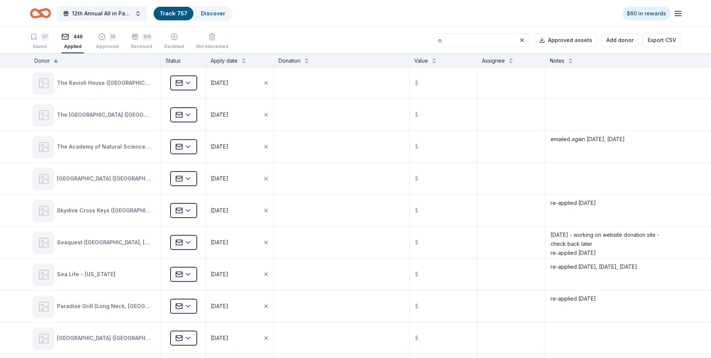
drag, startPoint x: 461, startPoint y: 38, endPoint x: 448, endPoint y: 38, distance: 12.4
click at [443, 38] on div "37 Saved 449 Applied 19 Approved 159 Received Declined Not interested n Approve…" at bounding box center [355, 40] width 651 height 26
click at [619, 42] on button "Add donor" at bounding box center [620, 39] width 37 height 13
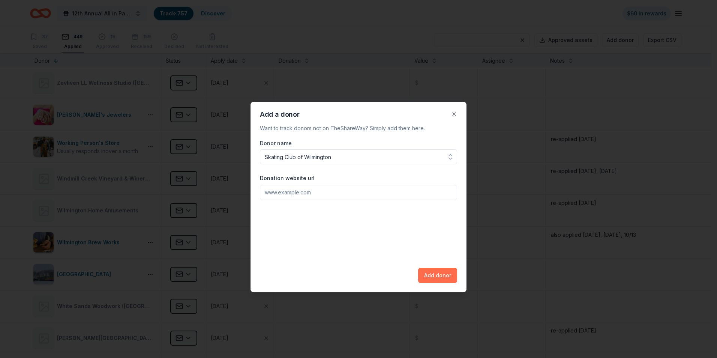
type input "Skating Club of Wilmington"
click at [433, 277] on button "Add donor" at bounding box center [437, 275] width 39 height 15
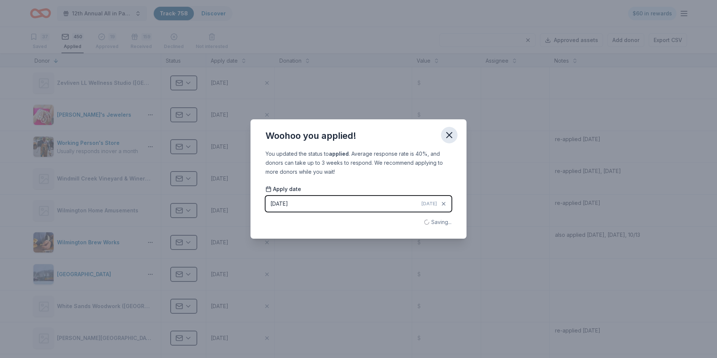
click at [447, 136] on icon "button" at bounding box center [449, 135] width 10 height 10
